Goal: Find specific page/section: Find specific page/section

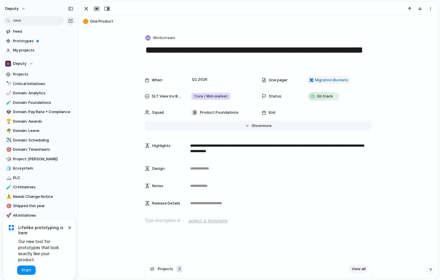
click at [262, 128] on span "more" at bounding box center [266, 126] width 9 height 6
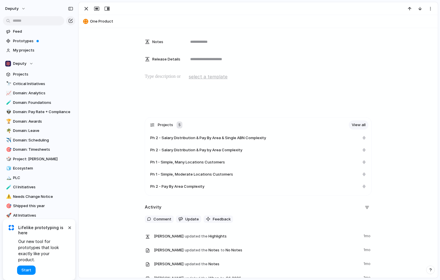
scroll to position [534, 0]
